Goal: Task Accomplishment & Management: Manage account settings

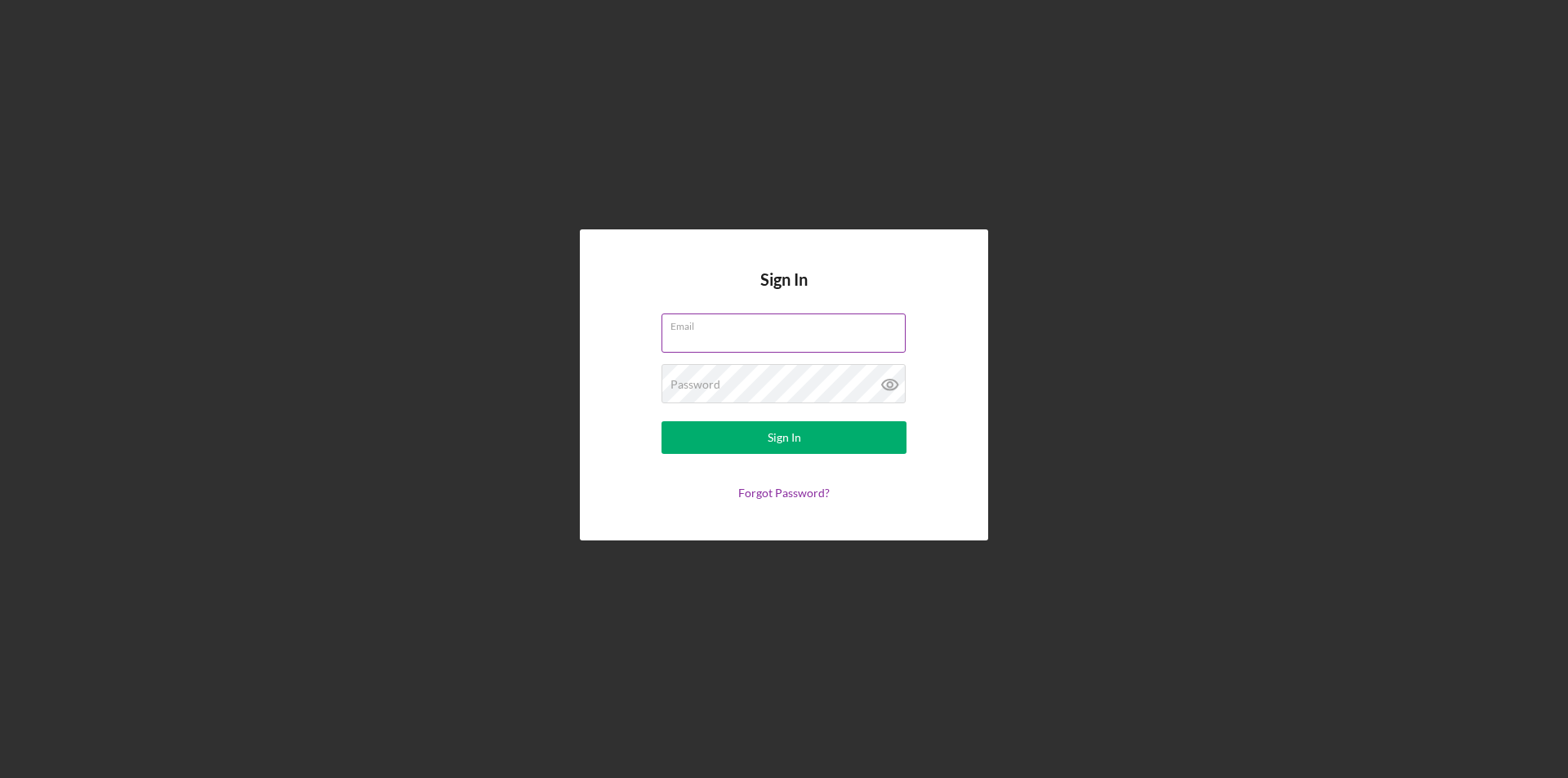
click at [772, 336] on input "Email" at bounding box center [783, 333] width 244 height 39
click at [771, 348] on input "Email" at bounding box center [783, 333] width 244 height 39
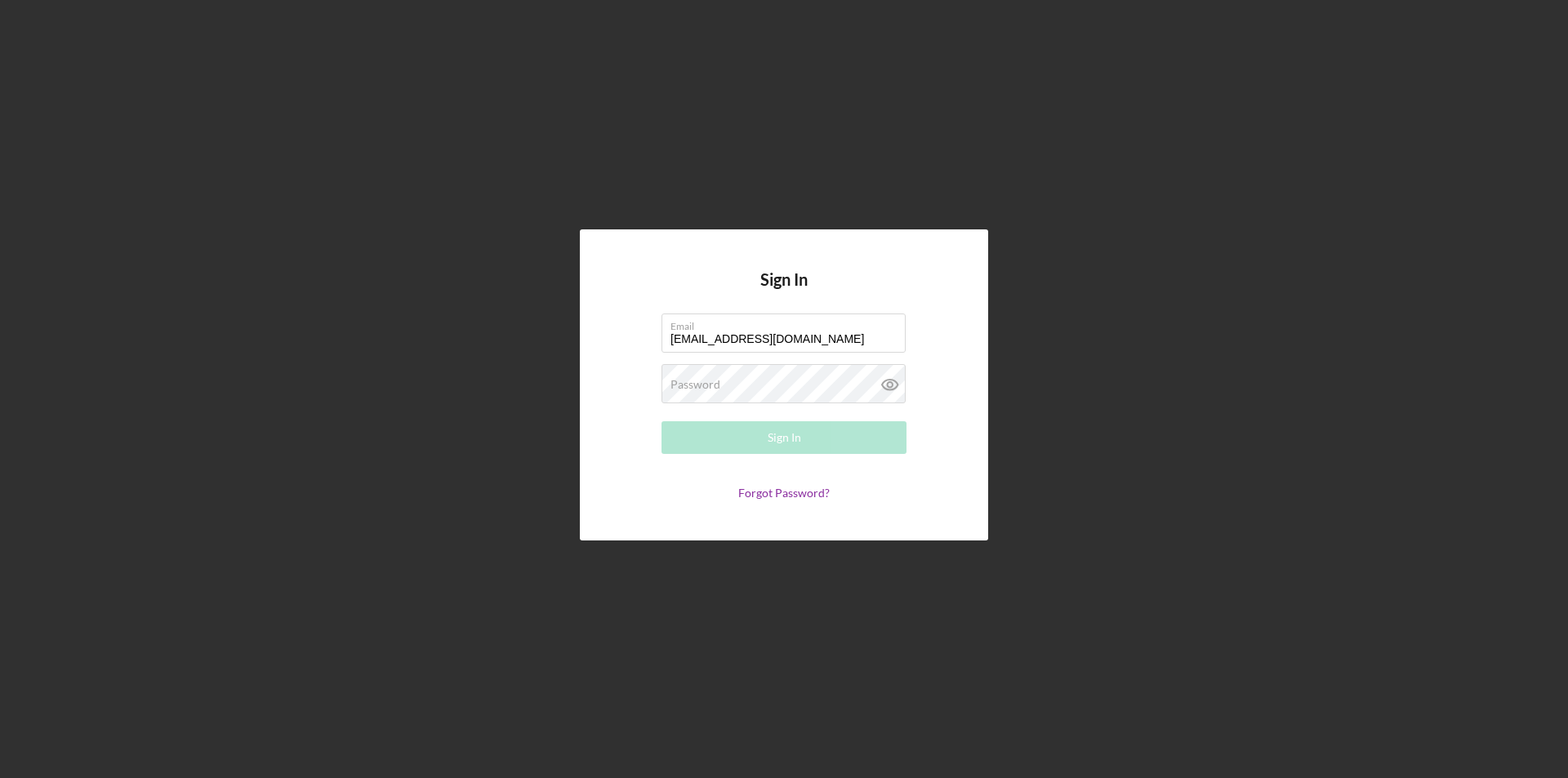
type input "nbrefford@gmail.com"
click at [791, 378] on div "Password Required" at bounding box center [784, 384] width 245 height 41
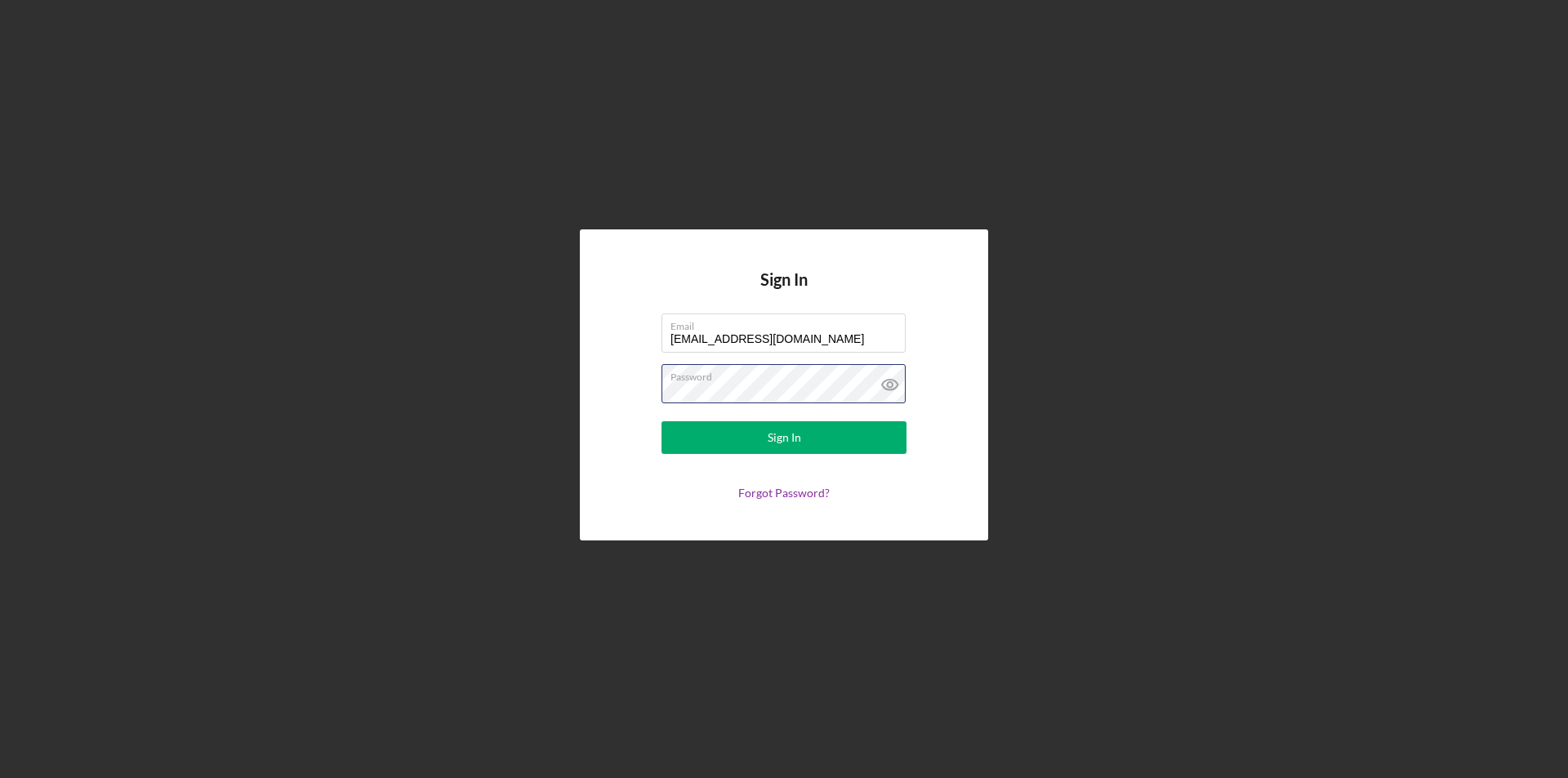
click at [661, 421] on button "Sign In" at bounding box center [784, 437] width 245 height 32
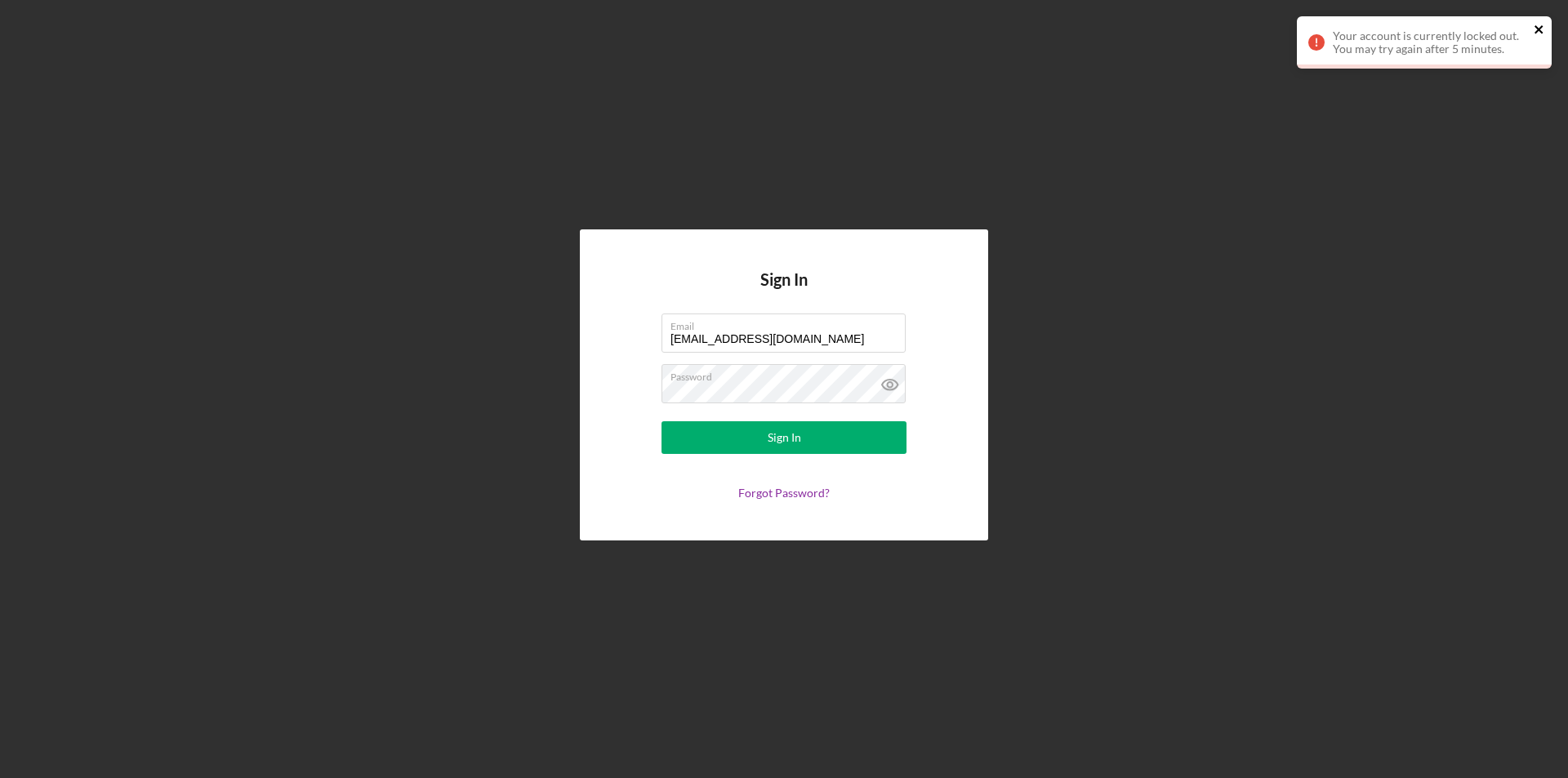
click at [1539, 30] on icon "close" at bounding box center [1538, 29] width 8 height 8
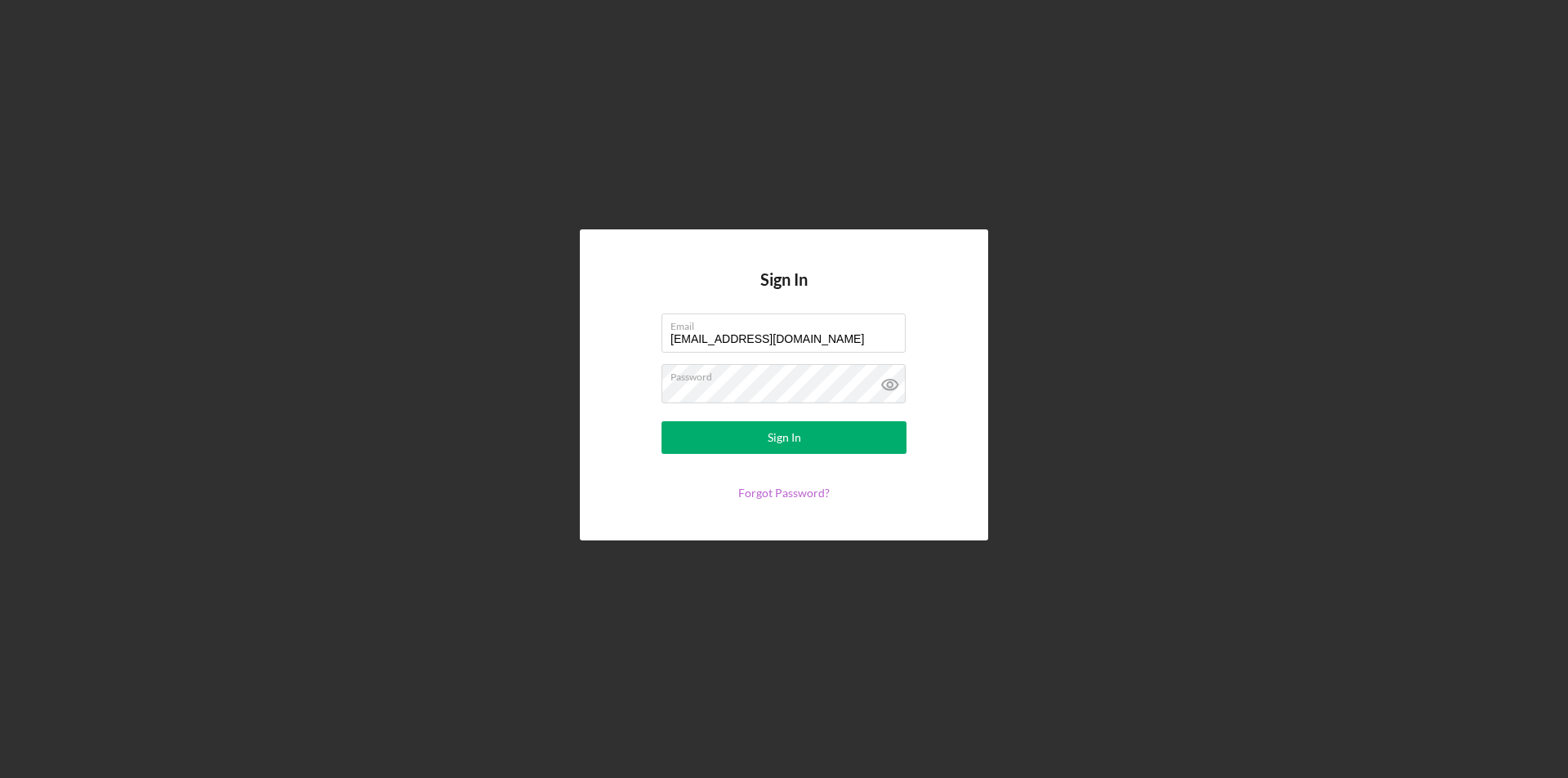
click at [803, 497] on link "Forgot Password?" at bounding box center [784, 492] width 91 height 14
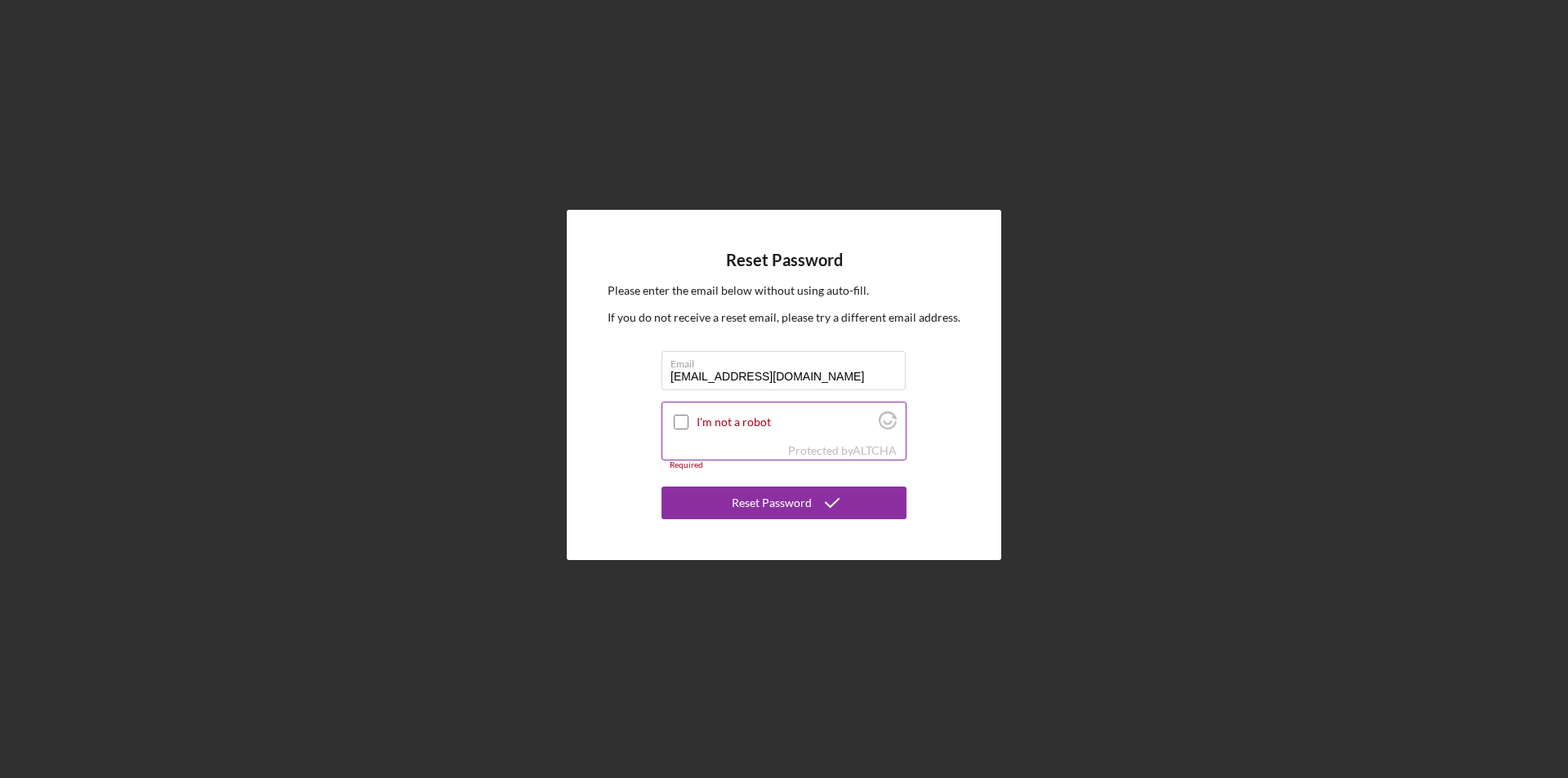
type input "nbrefford@gmail.com"
click at [676, 426] on input "I'm not a robot" at bounding box center [681, 422] width 15 height 15
checkbox input "true"
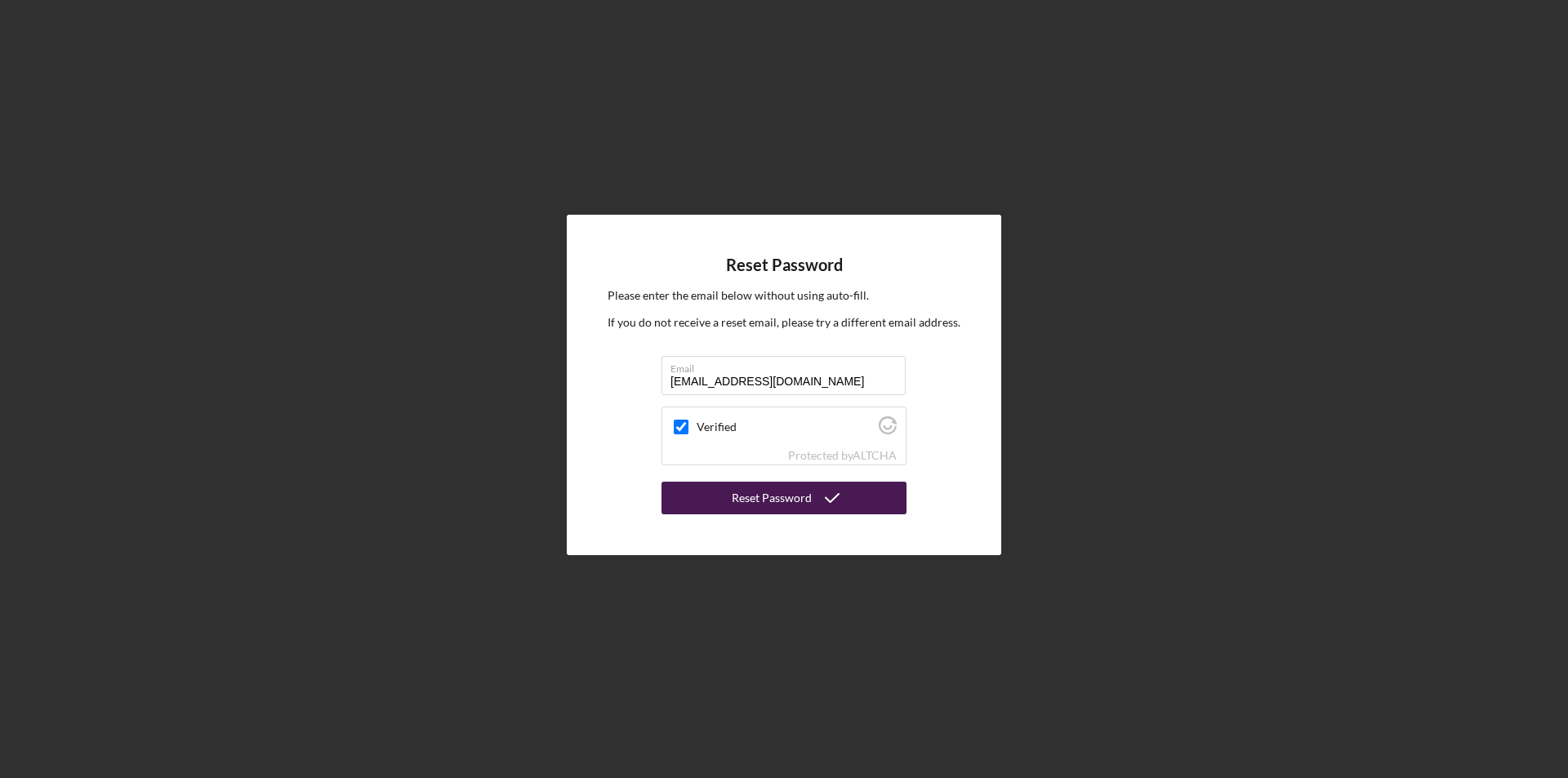
click at [804, 505] on div "Reset Password" at bounding box center [772, 498] width 80 height 32
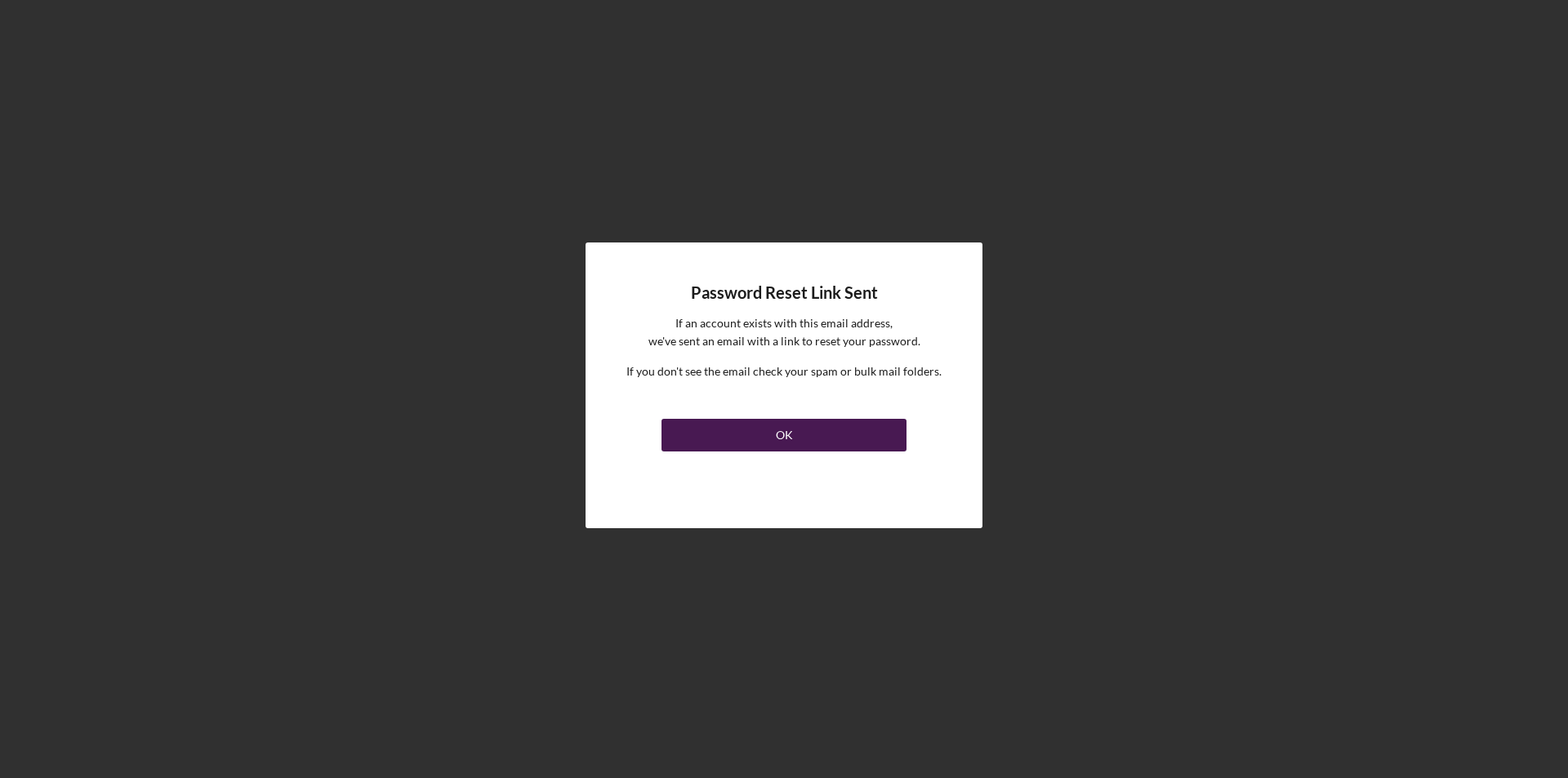
click at [817, 436] on button "OK" at bounding box center [784, 434] width 245 height 32
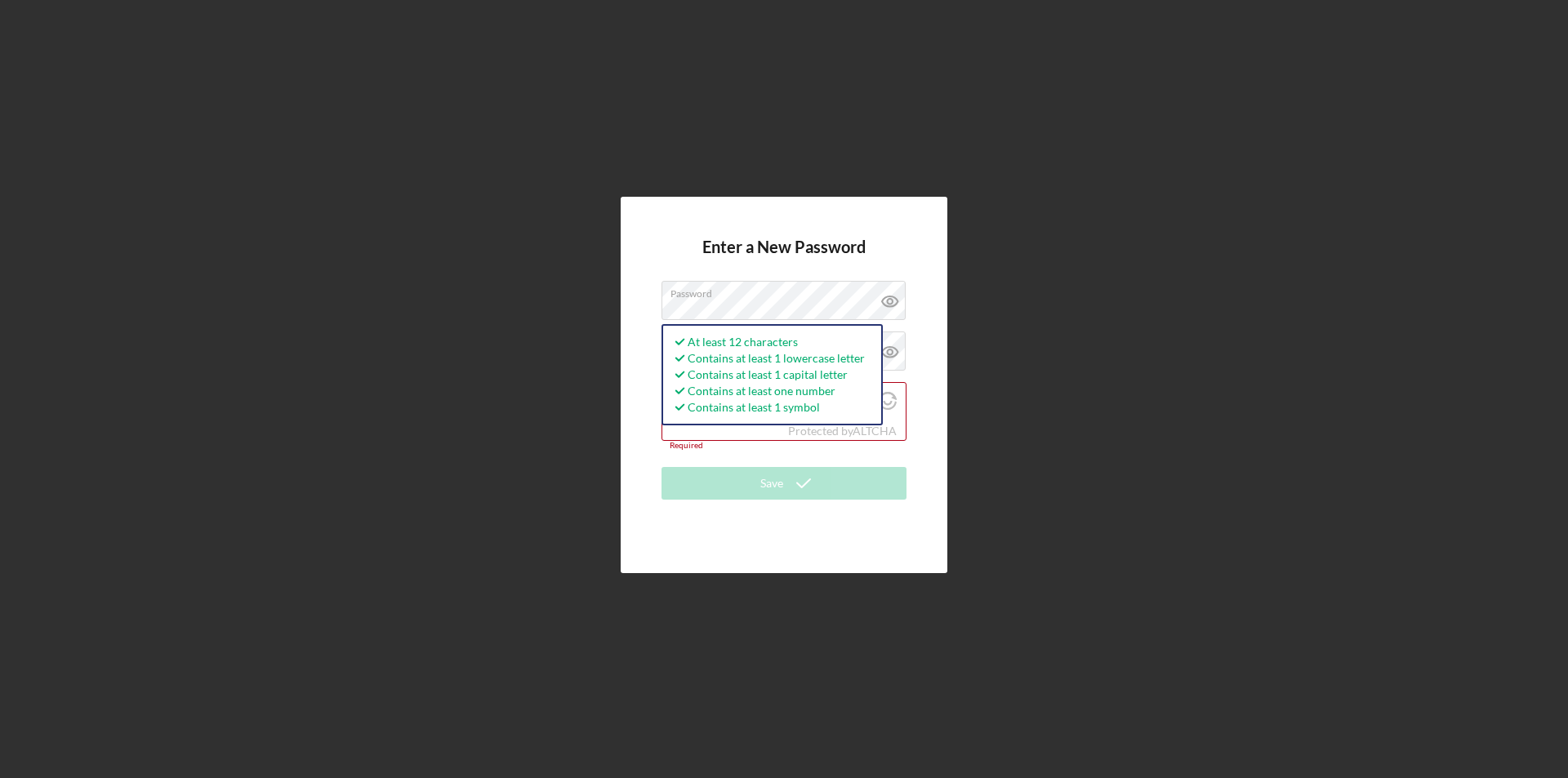
click at [923, 323] on div "Enter a New Password Password At least 12 characters Contains at least 1 lowerc…" at bounding box center [784, 384] width 327 height 375
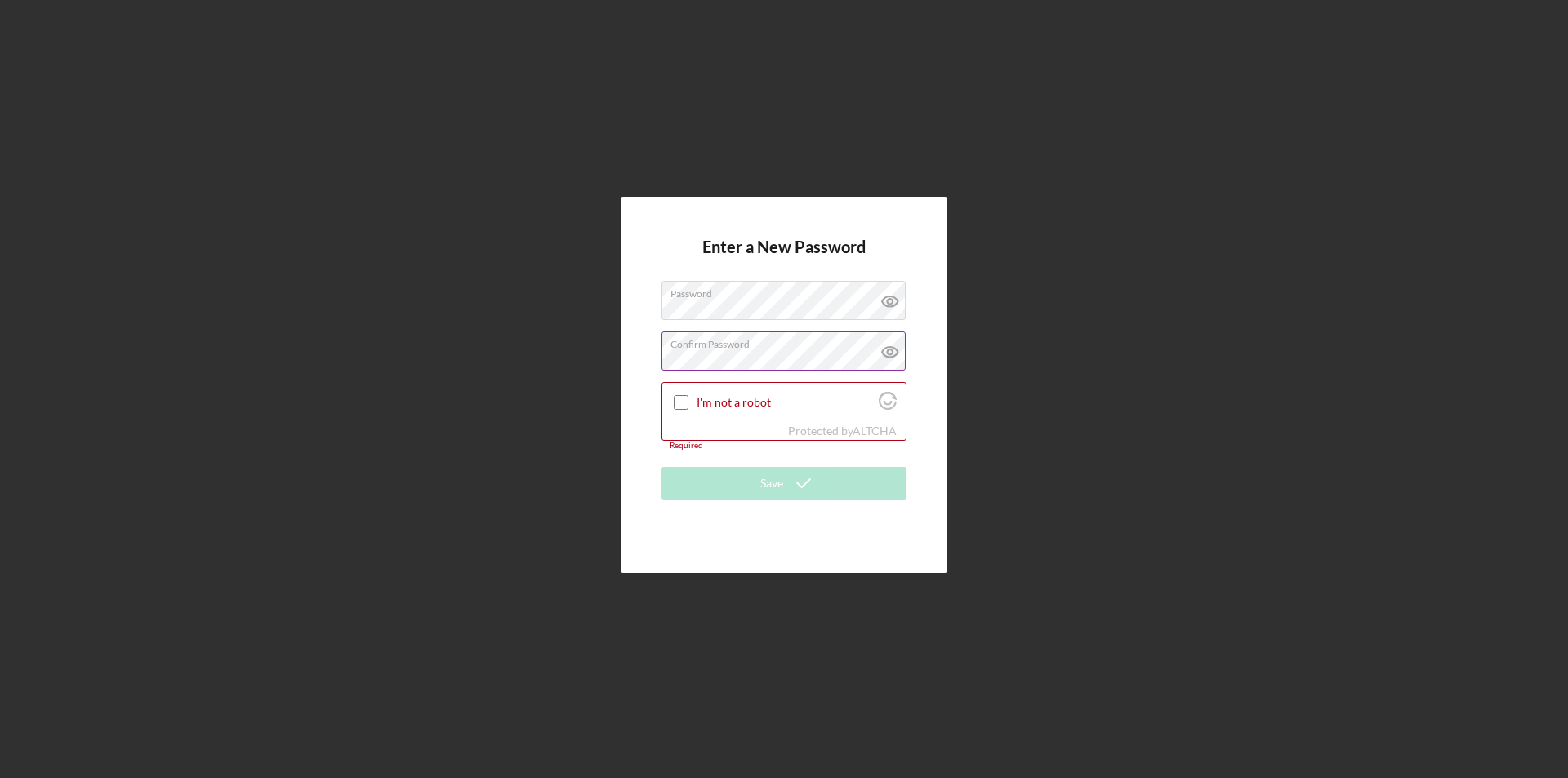
click at [781, 347] on div "Confirm Password Passwords do not match." at bounding box center [784, 352] width 245 height 41
click at [679, 399] on input "I'm not a robot" at bounding box center [681, 403] width 15 height 15
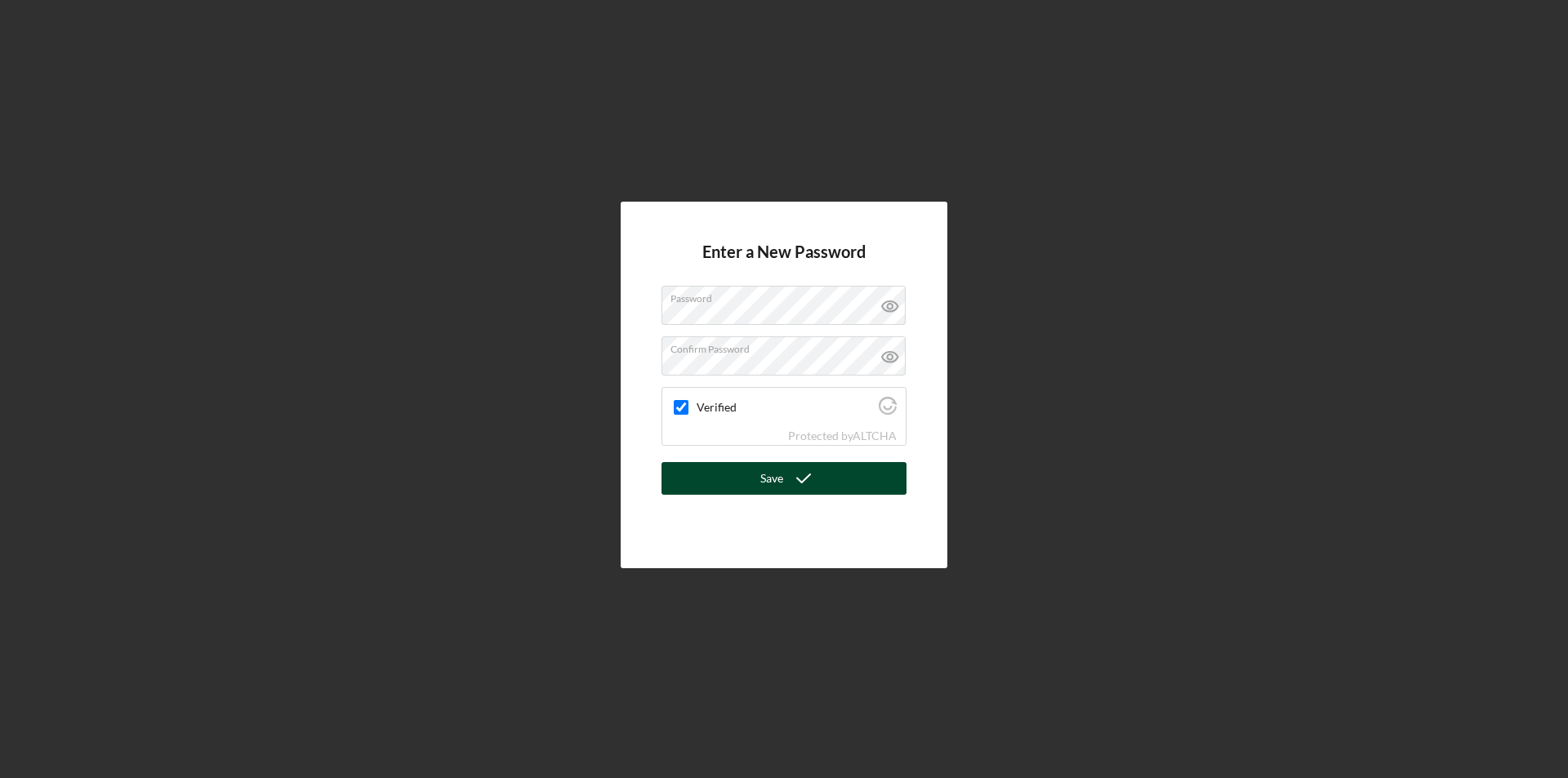
click at [726, 486] on button "Save" at bounding box center [784, 478] width 245 height 32
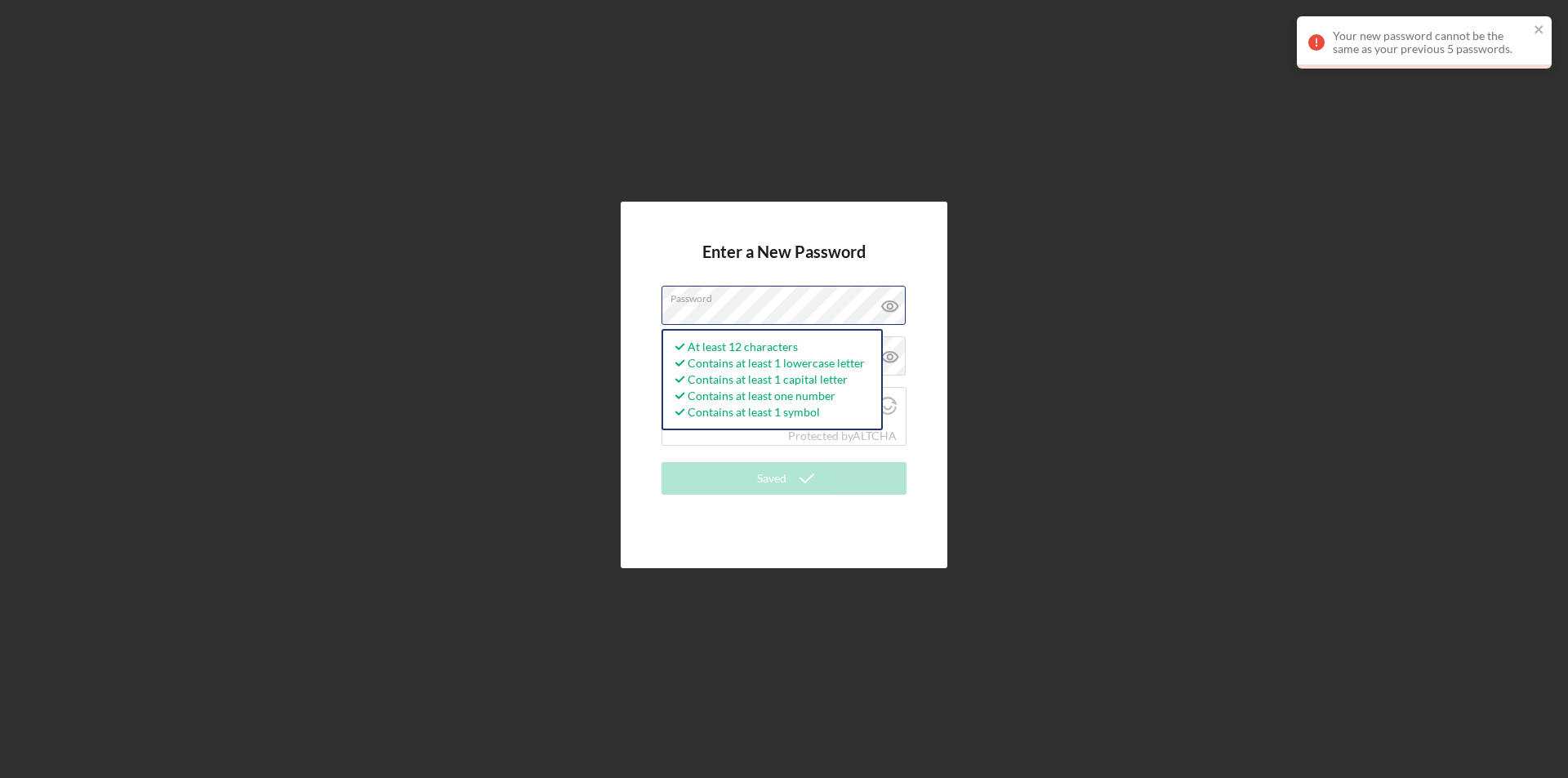
click at [551, 343] on div "Enter a New Password Password At least 12 characters Contains at least 1 lowerc…" at bounding box center [784, 384] width 1551 height 770
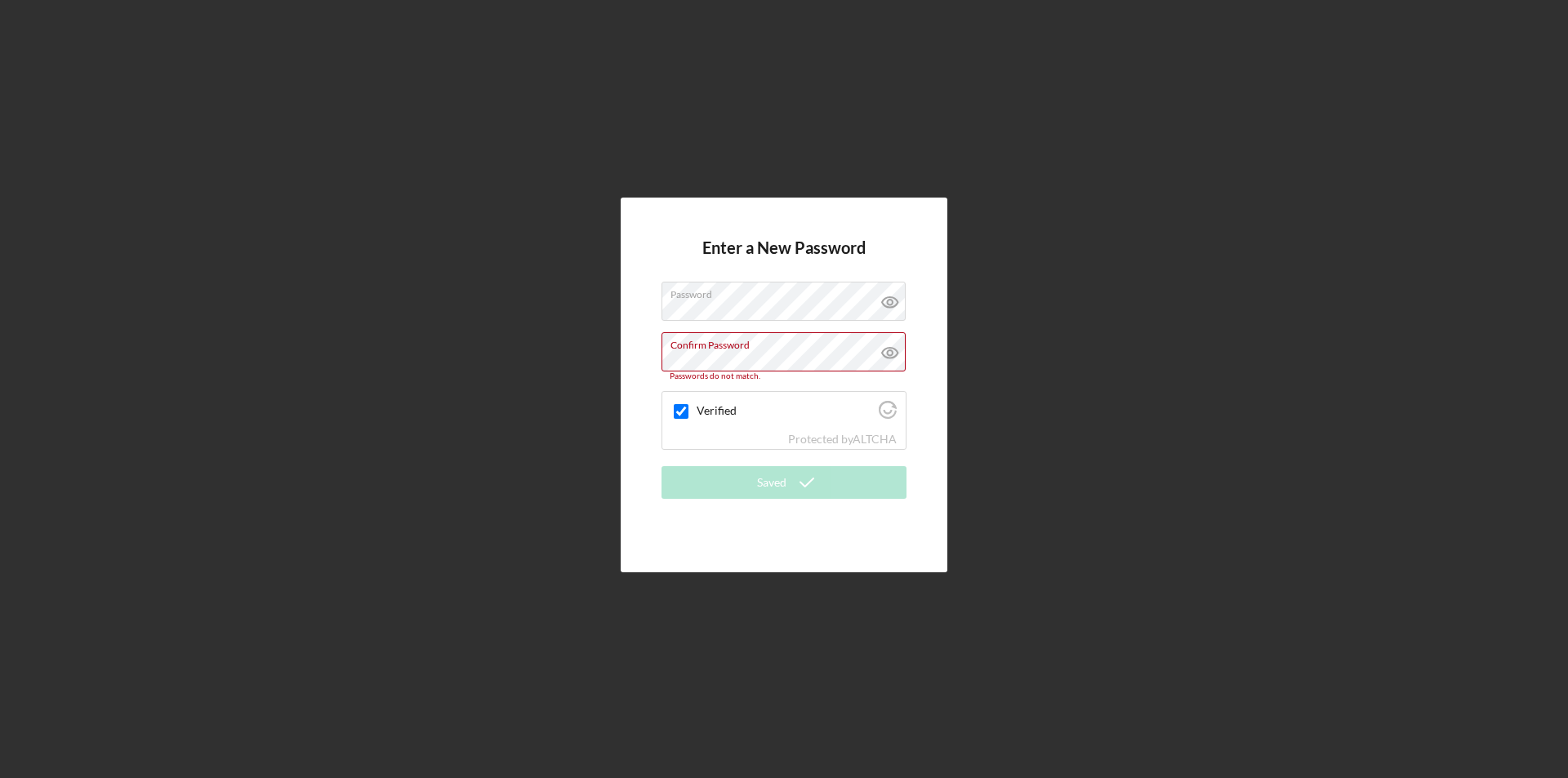
click at [1000, 311] on div "Enter a New Password Password Confirm Password Passwords do not match. Verified…" at bounding box center [784, 384] width 1551 height 770
click at [571, 388] on div "Enter a New Password Password Confirm Password Passwords do not match. Verified…" at bounding box center [784, 384] width 1551 height 770
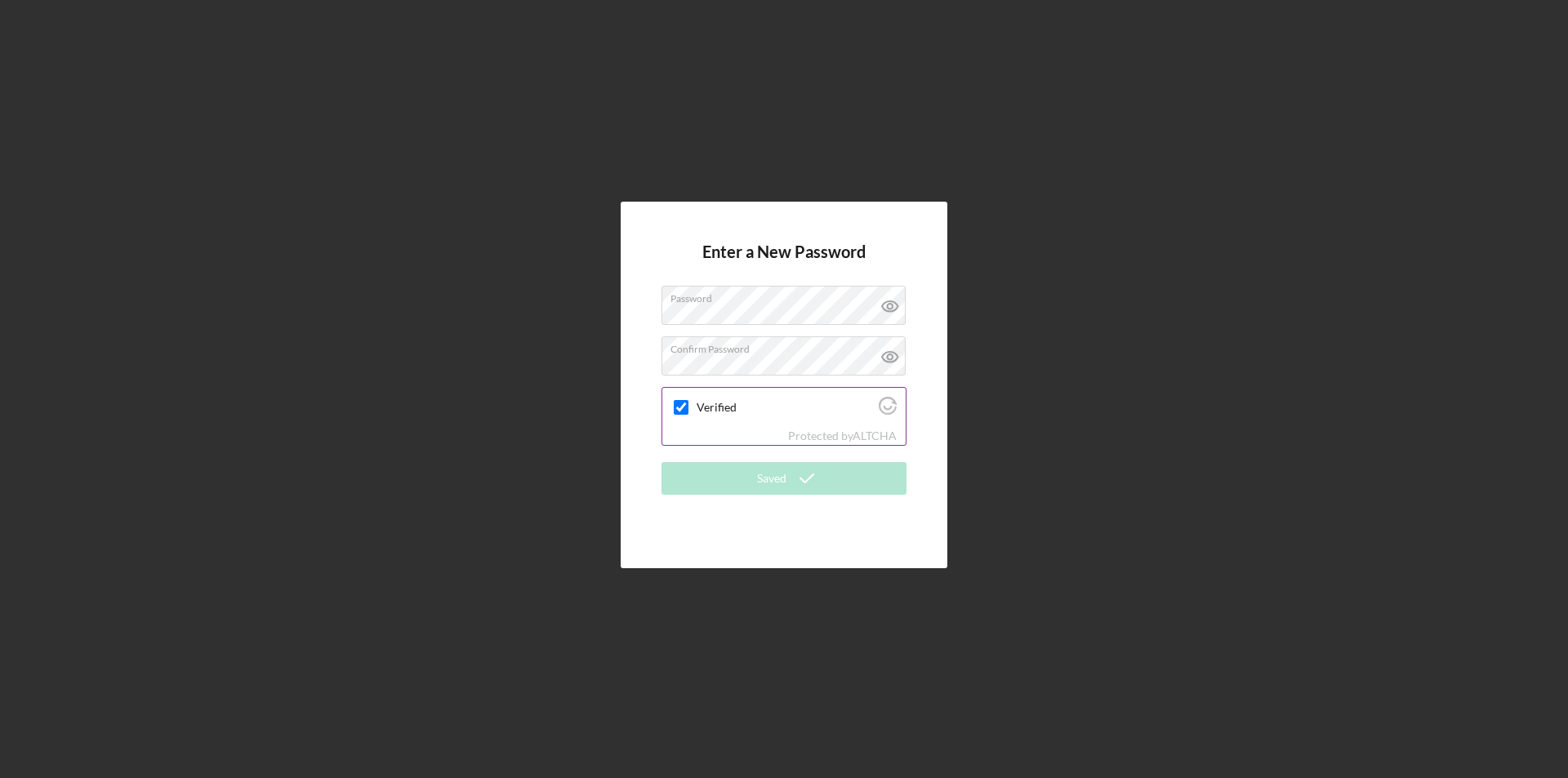
click at [680, 401] on input "Verified" at bounding box center [681, 408] width 15 height 15
click at [685, 408] on input "Verified" at bounding box center [681, 408] width 15 height 15
click at [871, 421] on div "Verifying..." at bounding box center [784, 407] width 243 height 38
checkbox input "true"
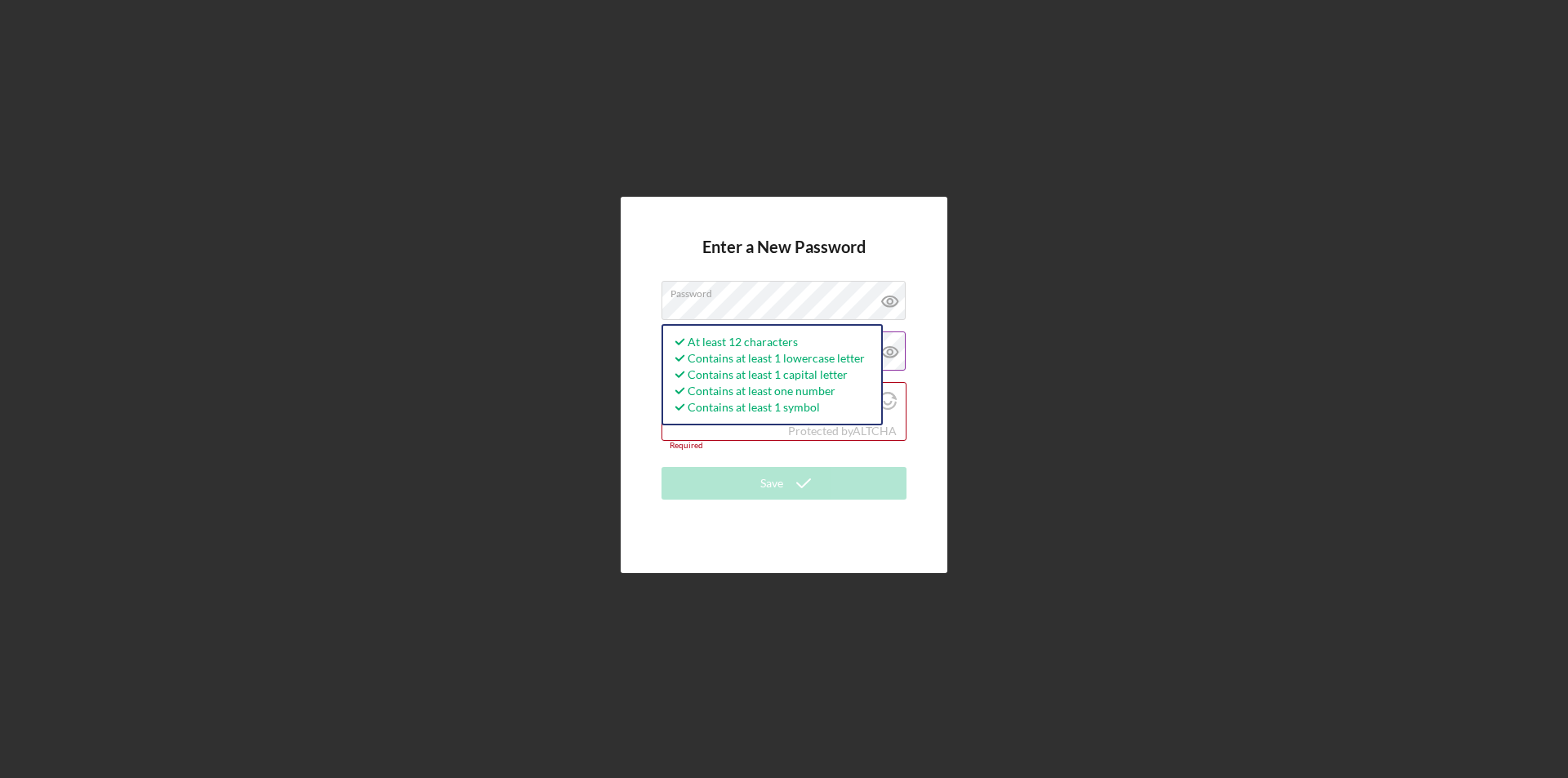
click at [902, 333] on icon at bounding box center [890, 352] width 41 height 41
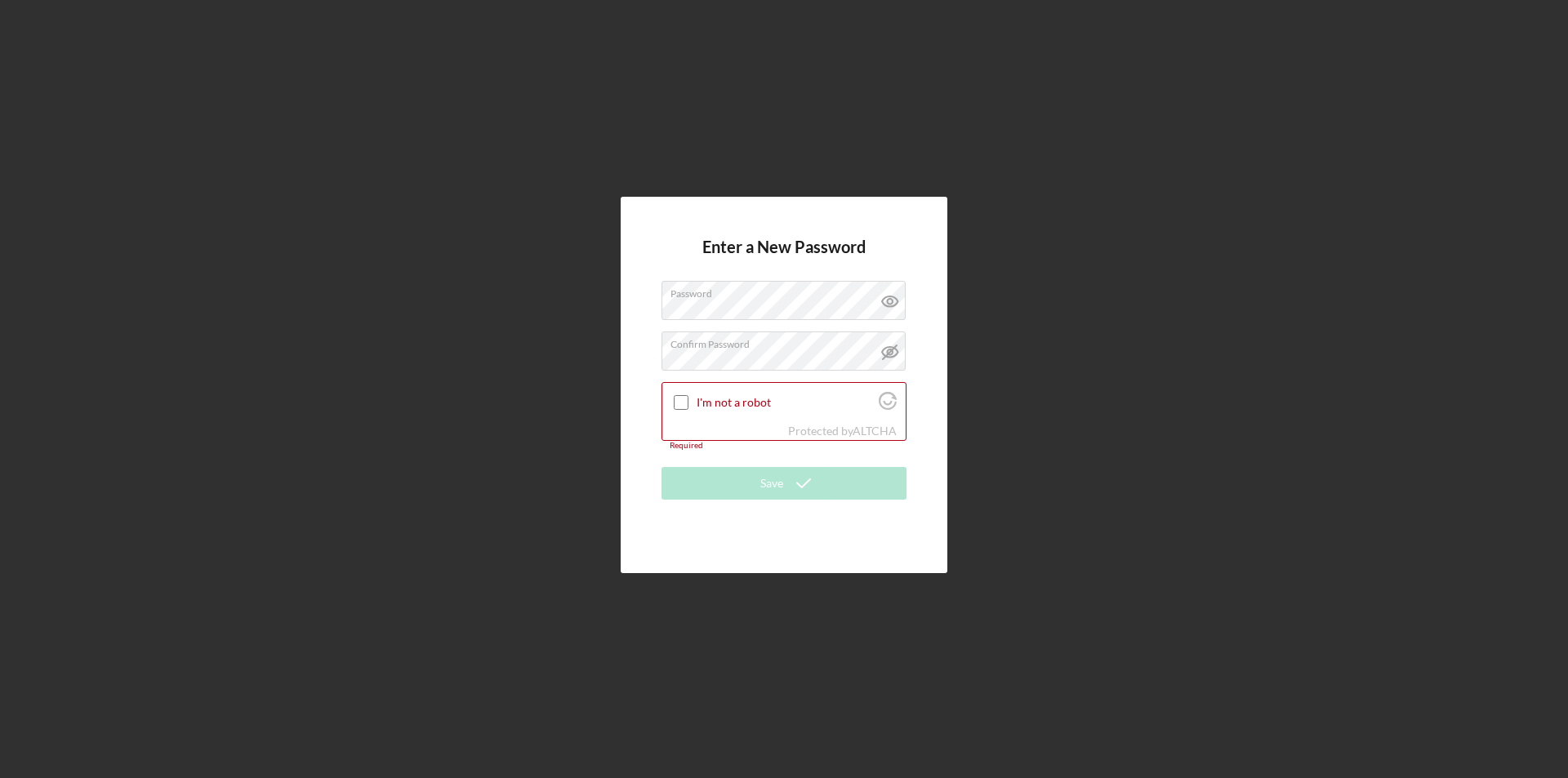
click at [899, 355] on icon at bounding box center [890, 352] width 41 height 41
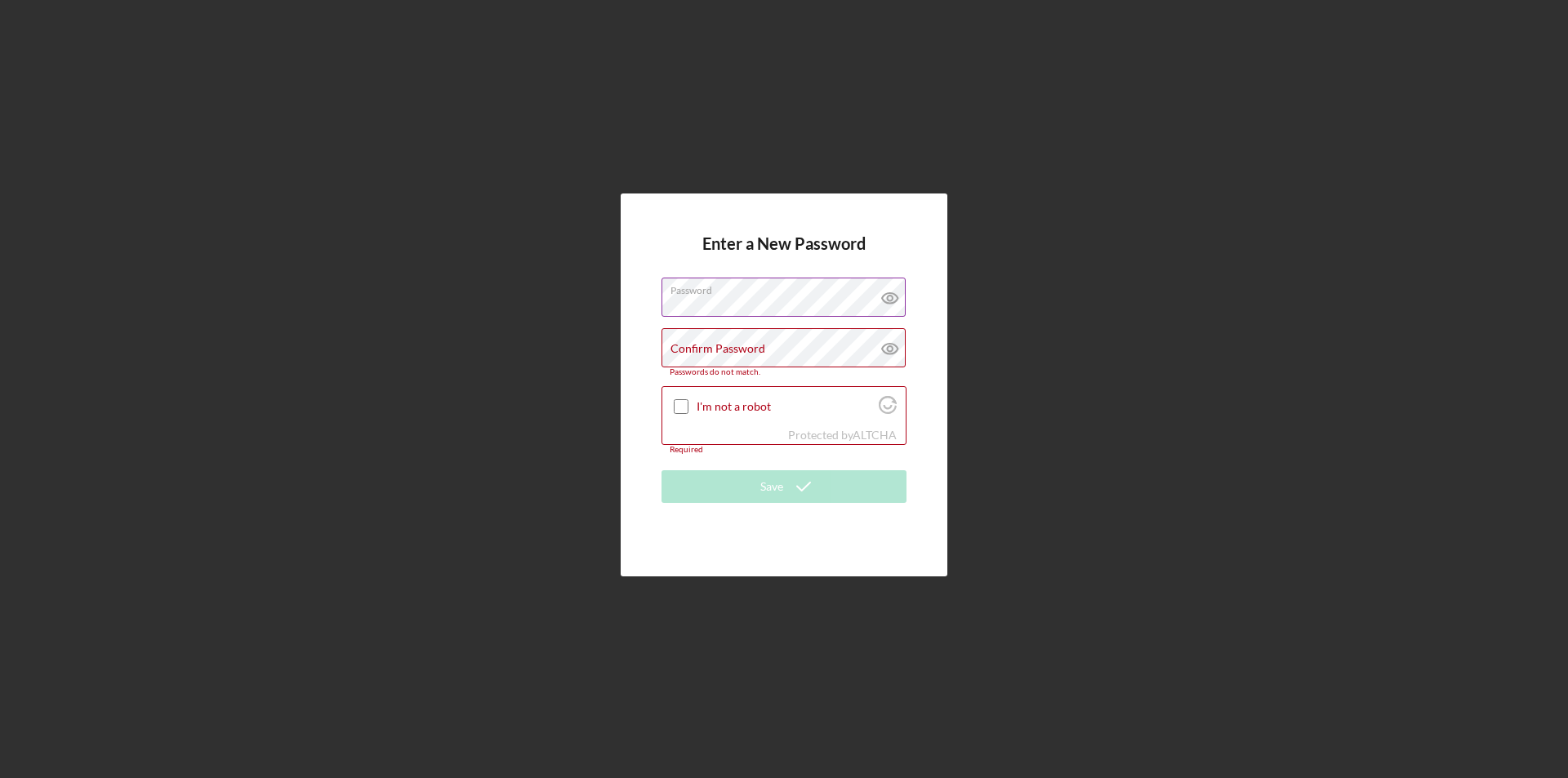
click at [886, 294] on icon at bounding box center [890, 298] width 41 height 41
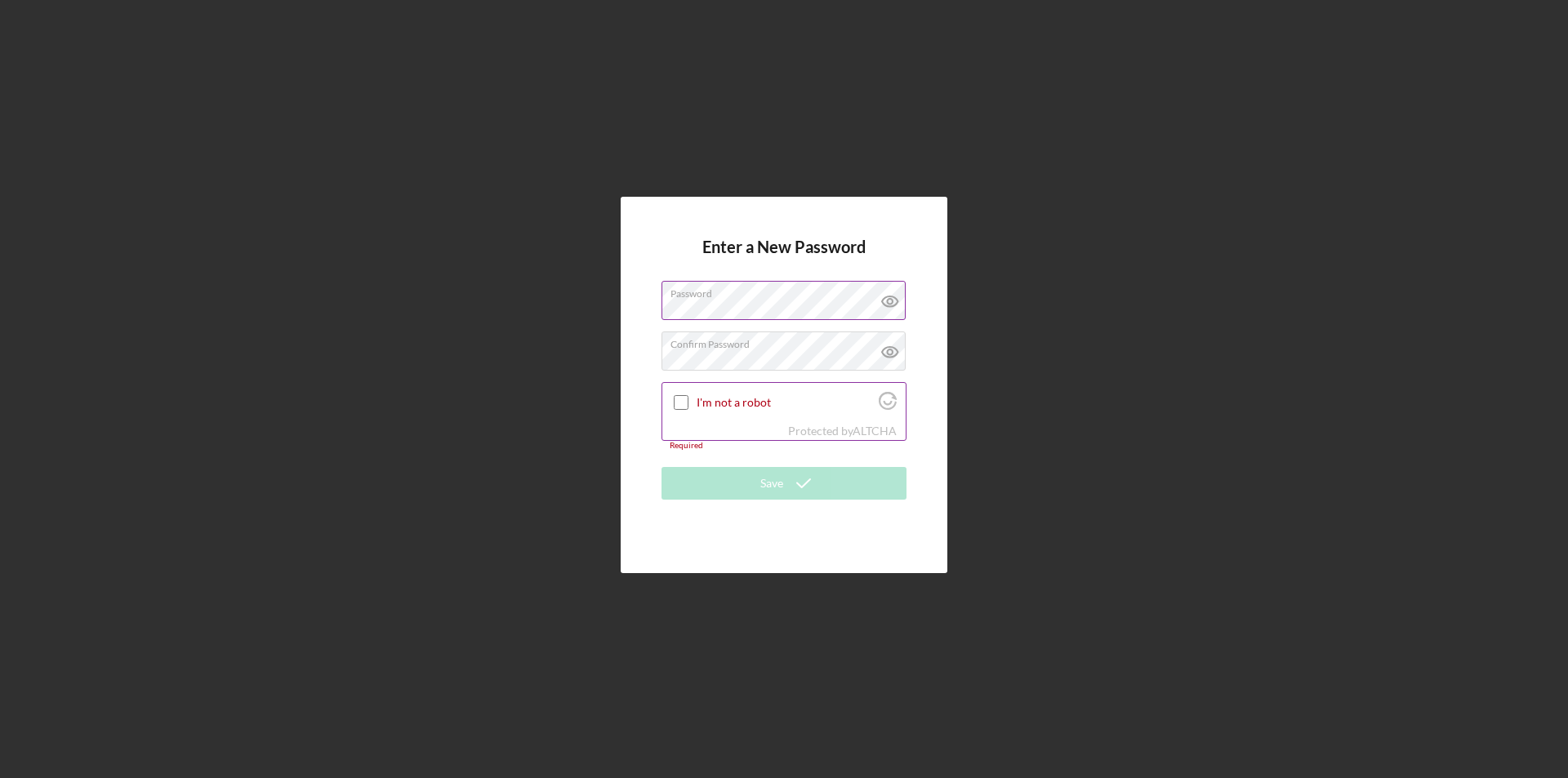
click at [679, 402] on input "I'm not a robot" at bounding box center [681, 403] width 15 height 15
checkbox input "true"
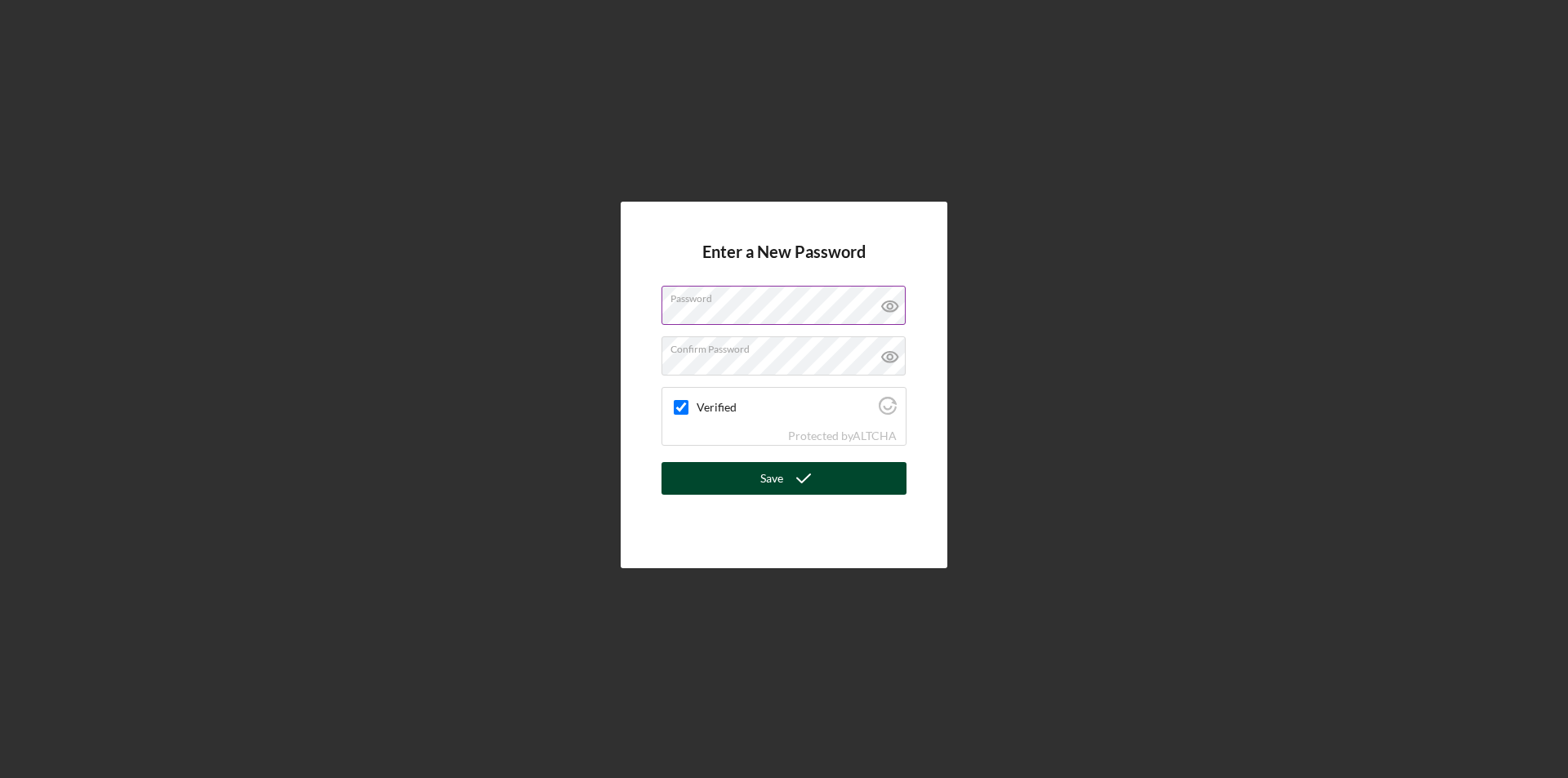
click at [732, 476] on button "Save" at bounding box center [784, 478] width 245 height 32
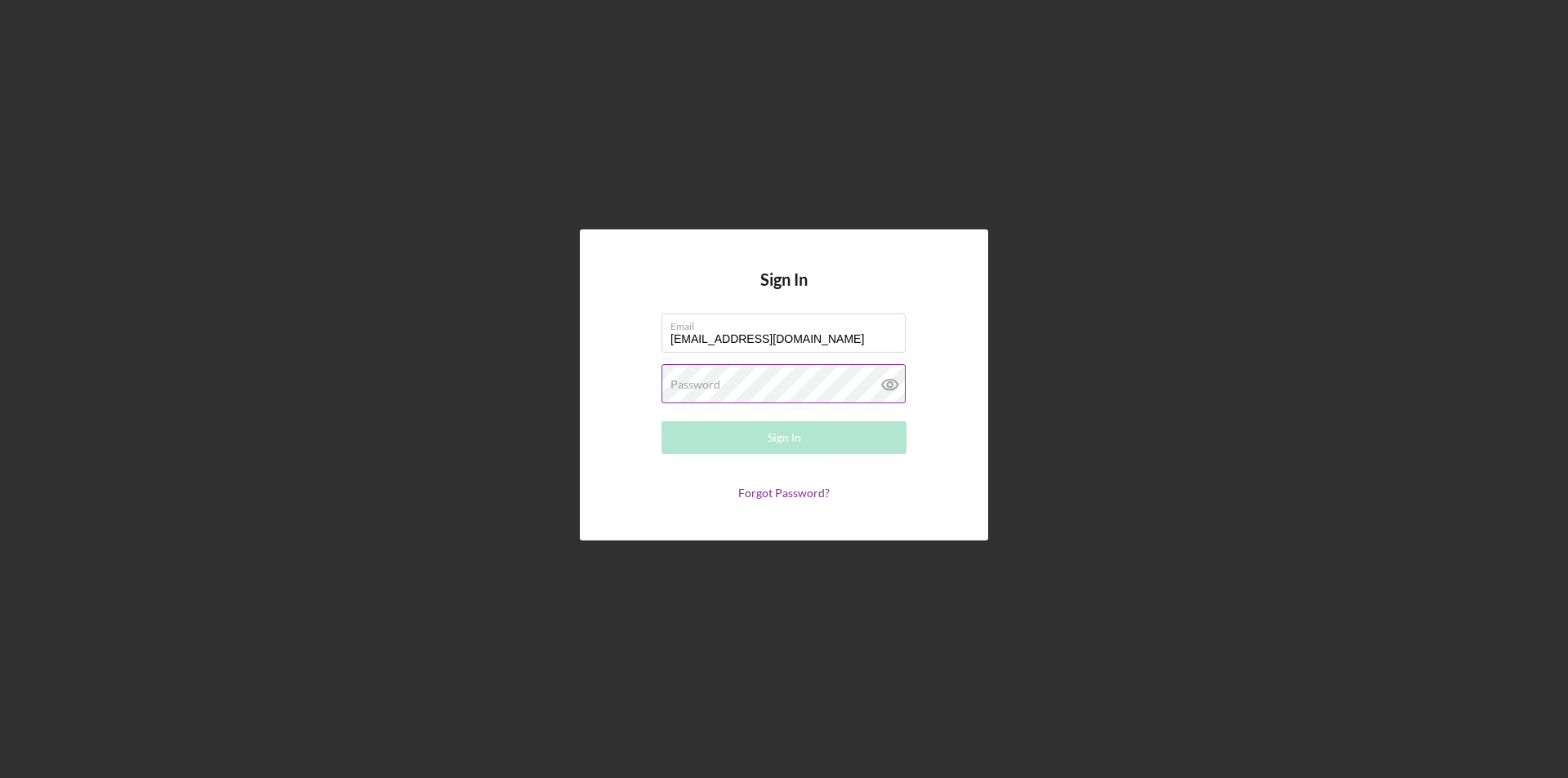
type input "nbrefford@gmail.com"
click at [714, 387] on label "Password" at bounding box center [696, 384] width 50 height 13
click at [661, 421] on button "Sign In" at bounding box center [784, 437] width 245 height 32
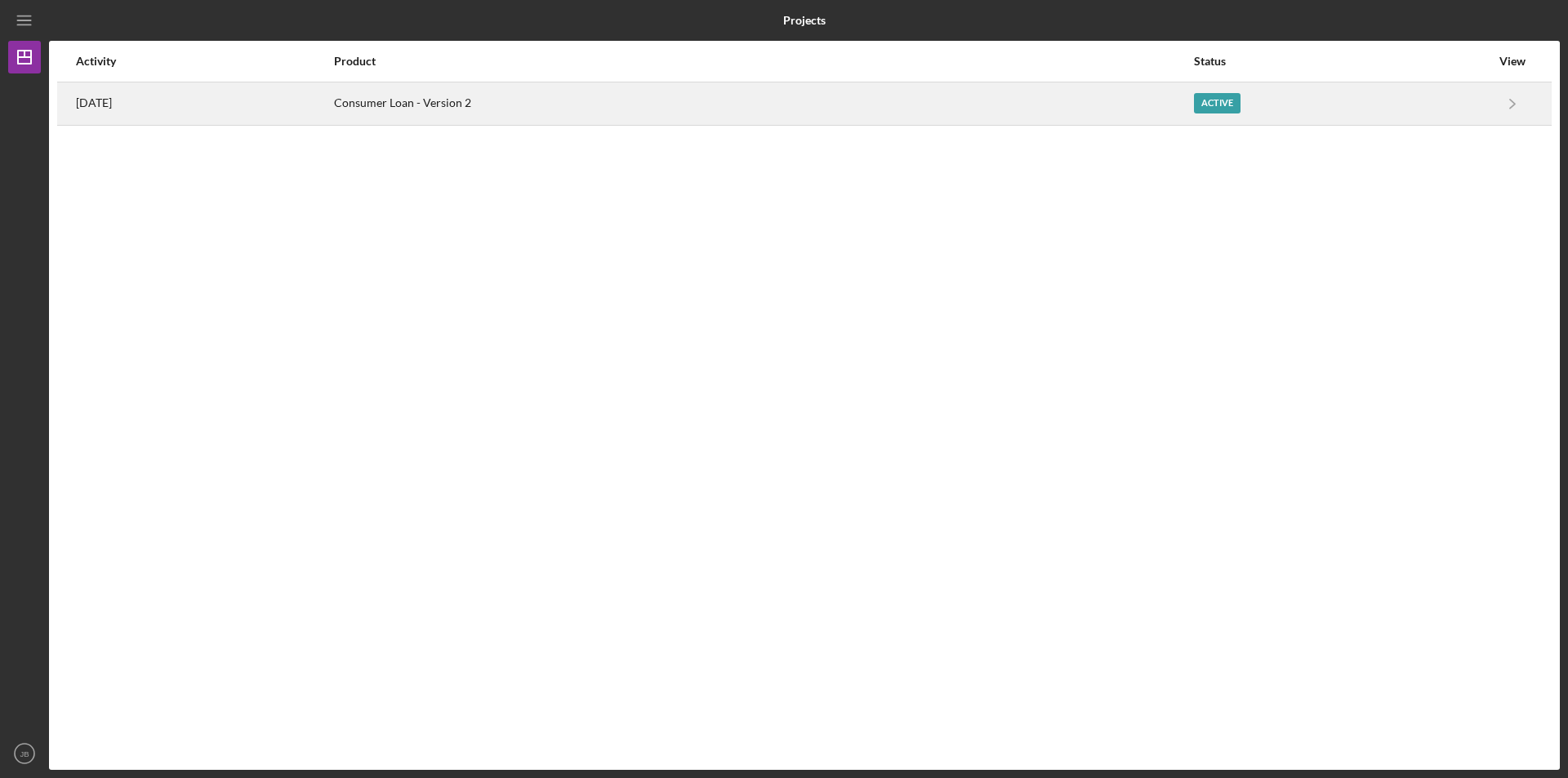
click at [1220, 108] on div "Active" at bounding box center [1217, 103] width 46 height 20
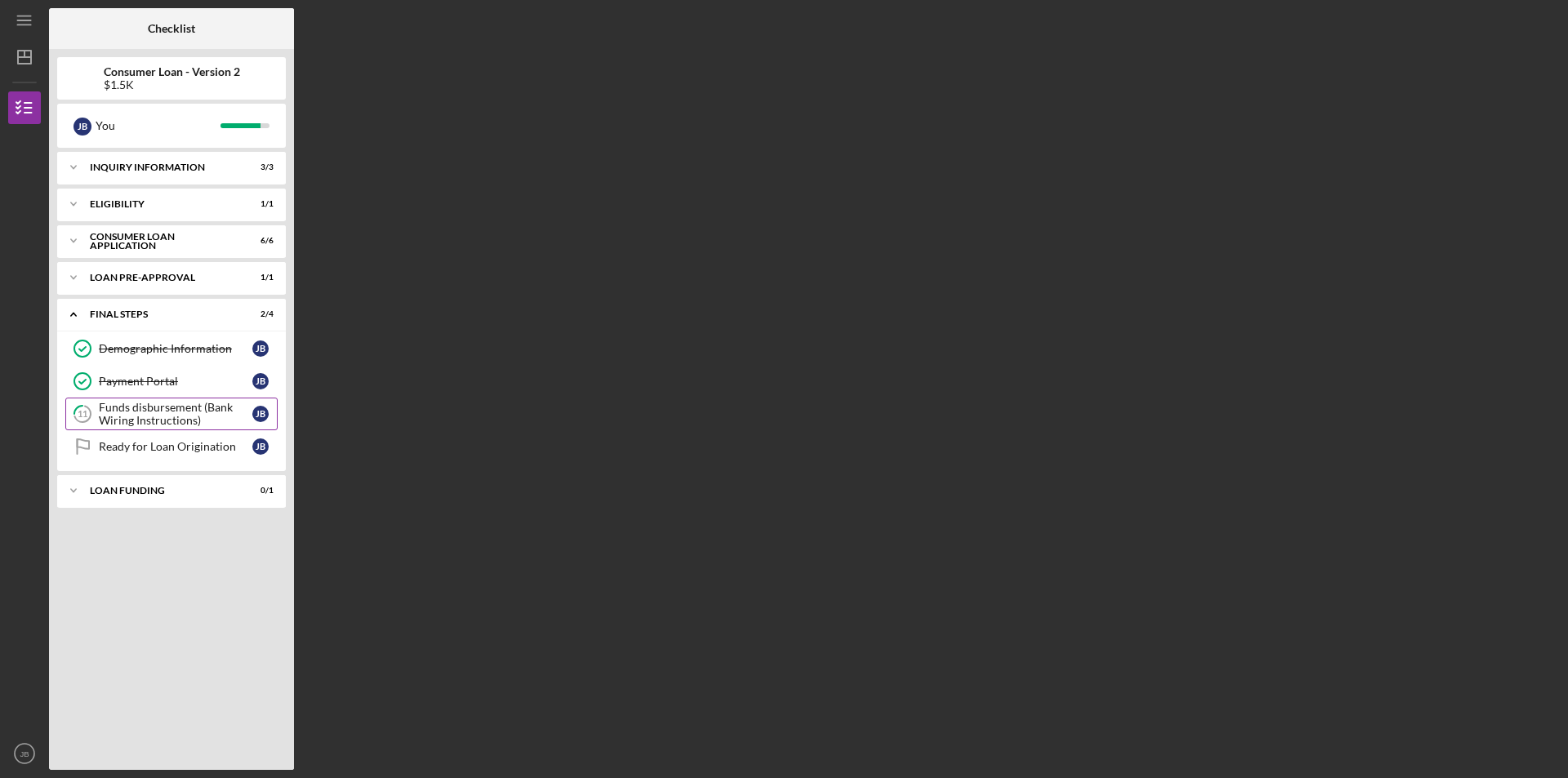
click at [215, 409] on div "Funds disbursement (Bank Wiring Instructions)" at bounding box center [175, 414] width 153 height 26
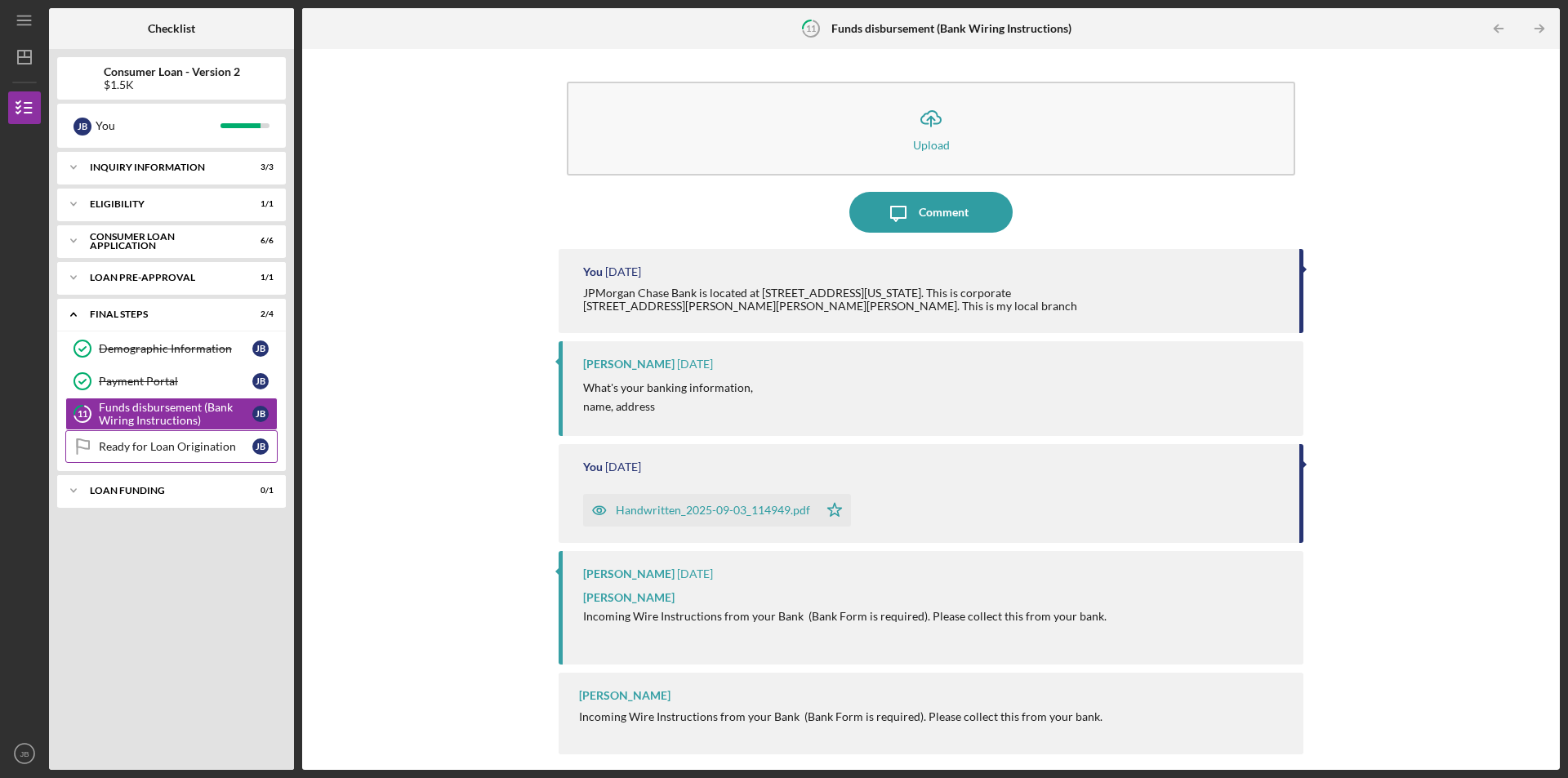
click at [156, 455] on link "Ready for Loan Origination Ready for Loan Origination J B" at bounding box center [171, 446] width 213 height 32
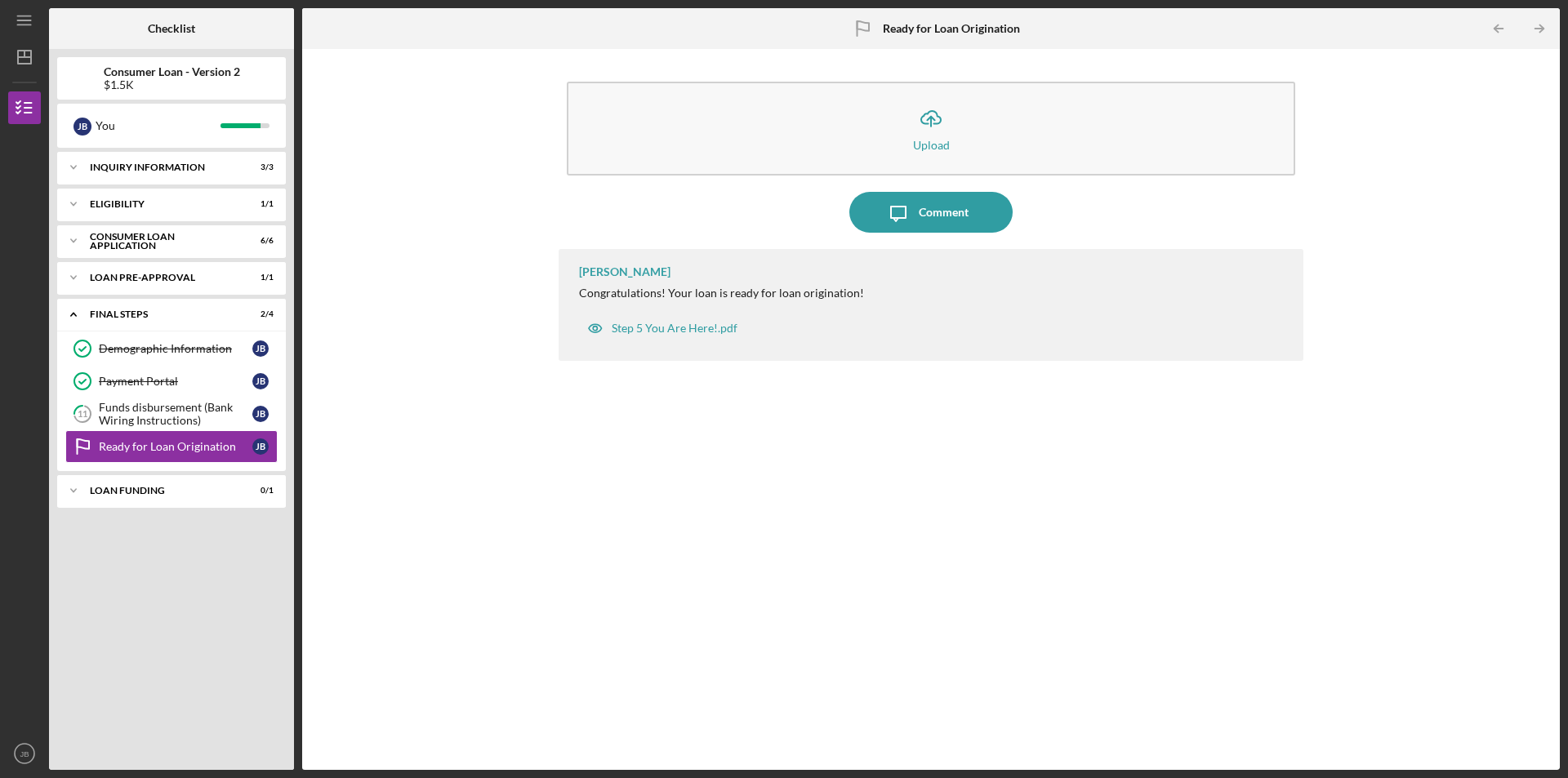
click at [99, 508] on div "Icon/Expander Loan Funding 0 / 1" at bounding box center [172, 491] width 229 height 32
click at [105, 498] on div "Icon/Expander Loan Funding 0 / 1" at bounding box center [172, 490] width 229 height 32
